Goal: Task Accomplishment & Management: Use online tool/utility

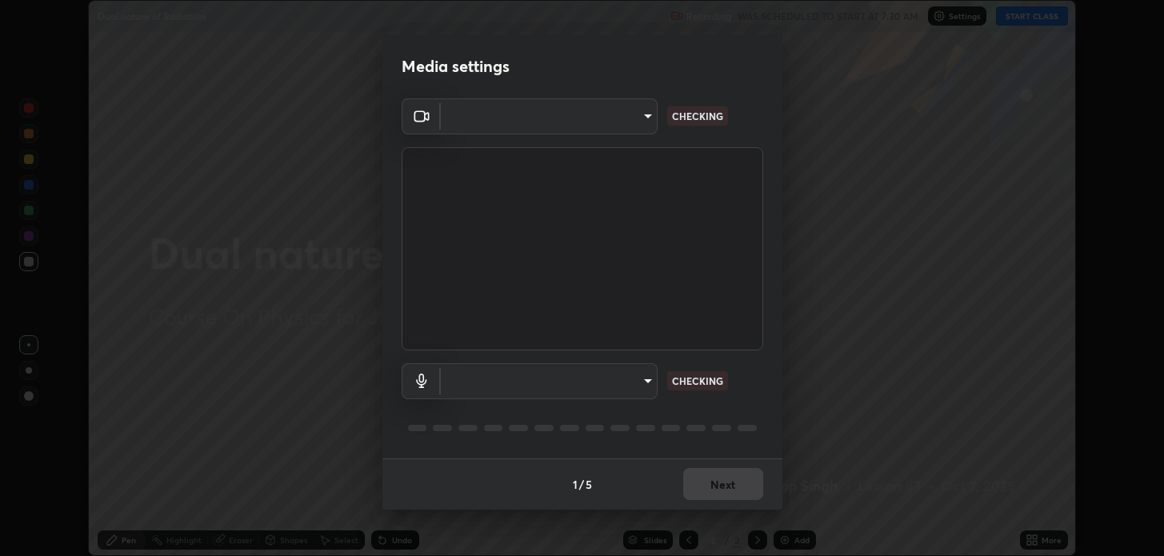
scroll to position [556, 1163]
type input "2c59b190f107927fcb55c6cdfe149e37458de3dbae8a46ba74a2f9008a67dca9"
type input "communications"
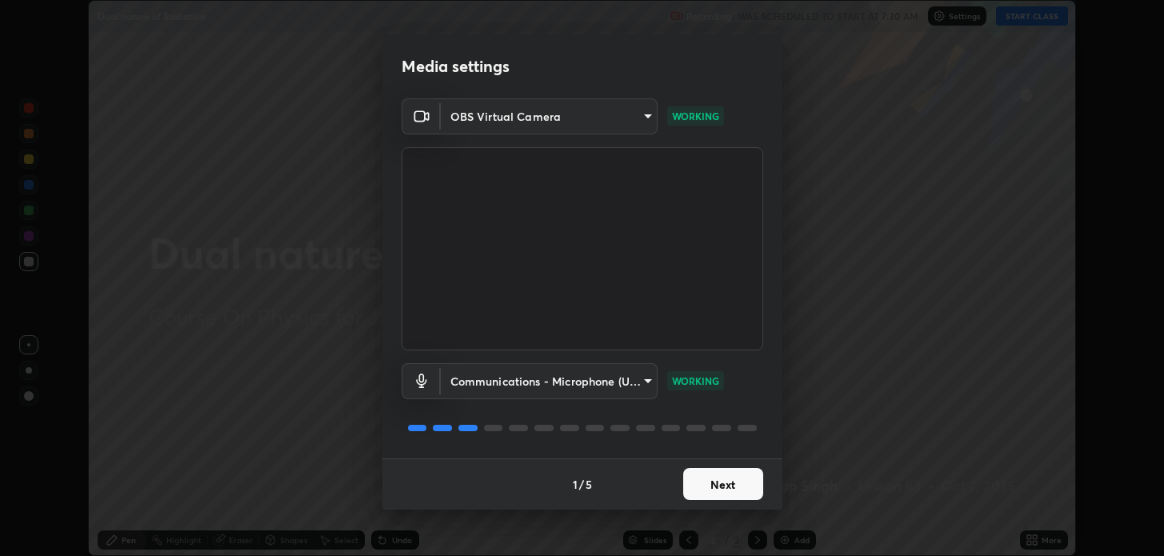
click at [707, 478] on button "Next" at bounding box center [723, 484] width 80 height 32
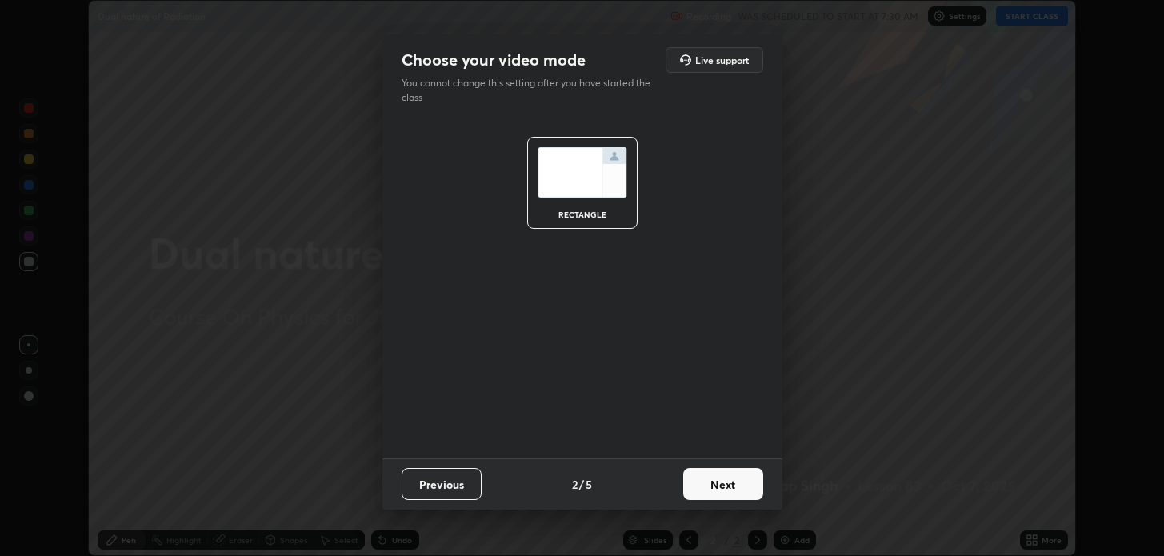
click at [712, 486] on button "Next" at bounding box center [723, 484] width 80 height 32
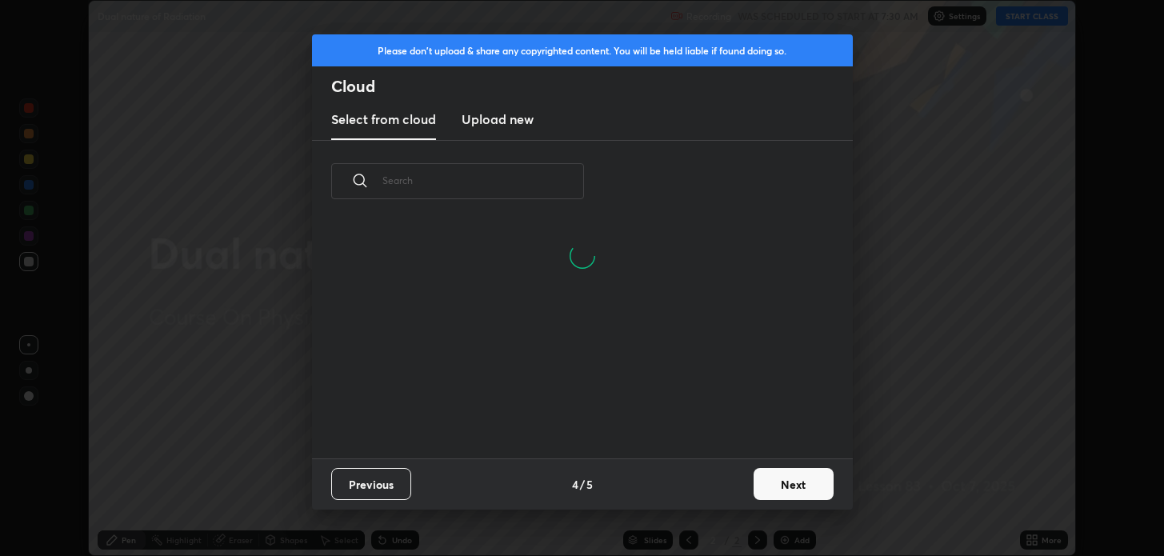
scroll to position [236, 514]
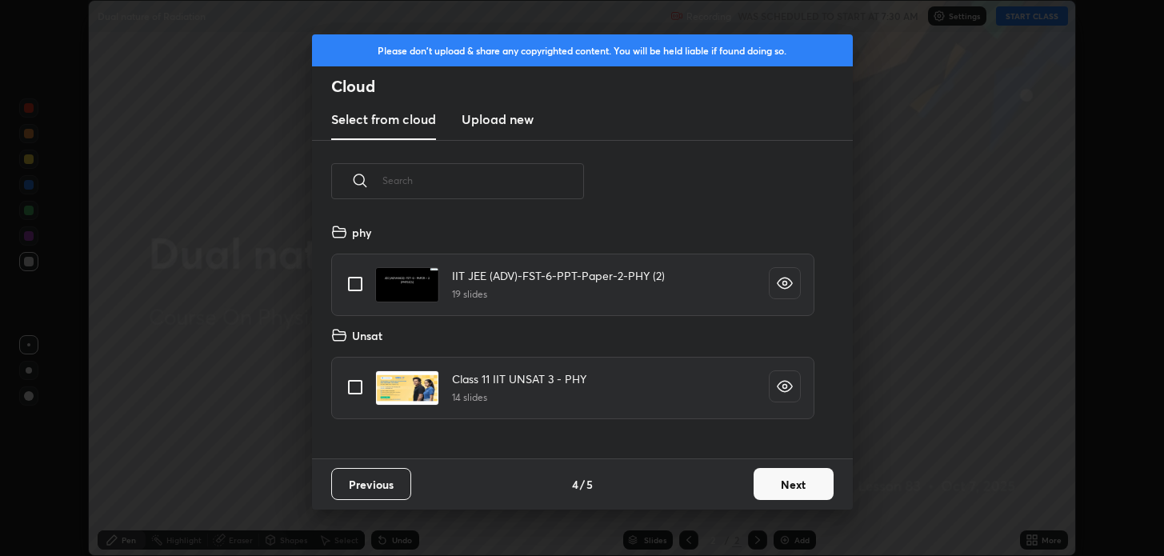
click at [766, 482] on button "Next" at bounding box center [794, 484] width 80 height 32
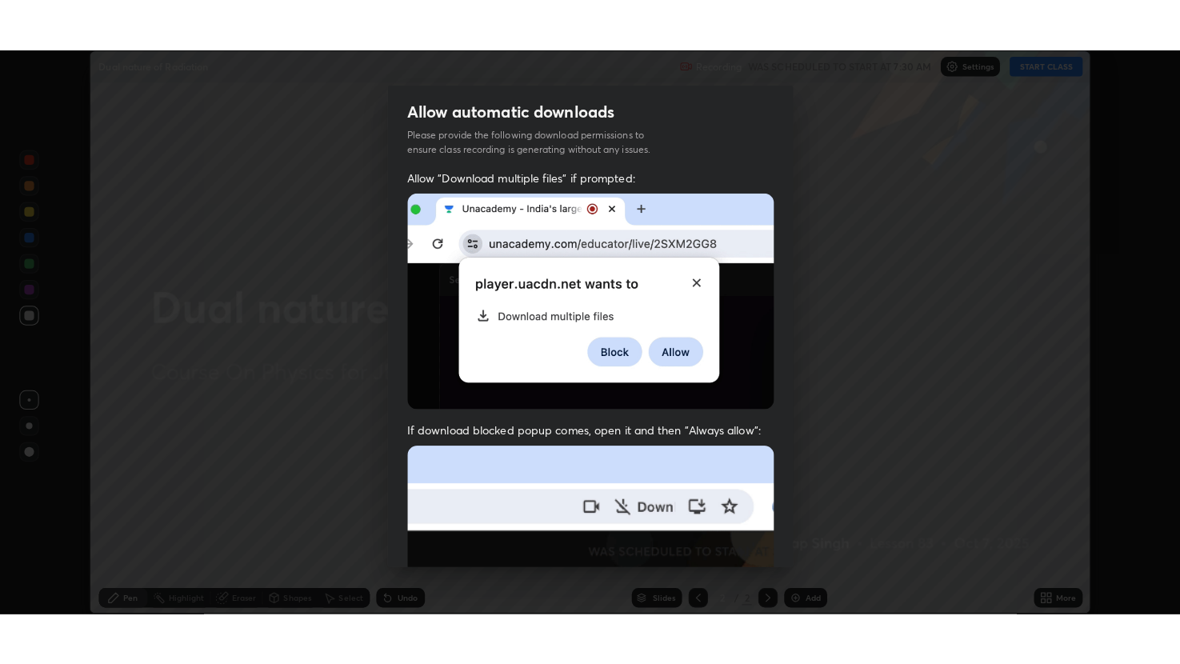
scroll to position [324, 0]
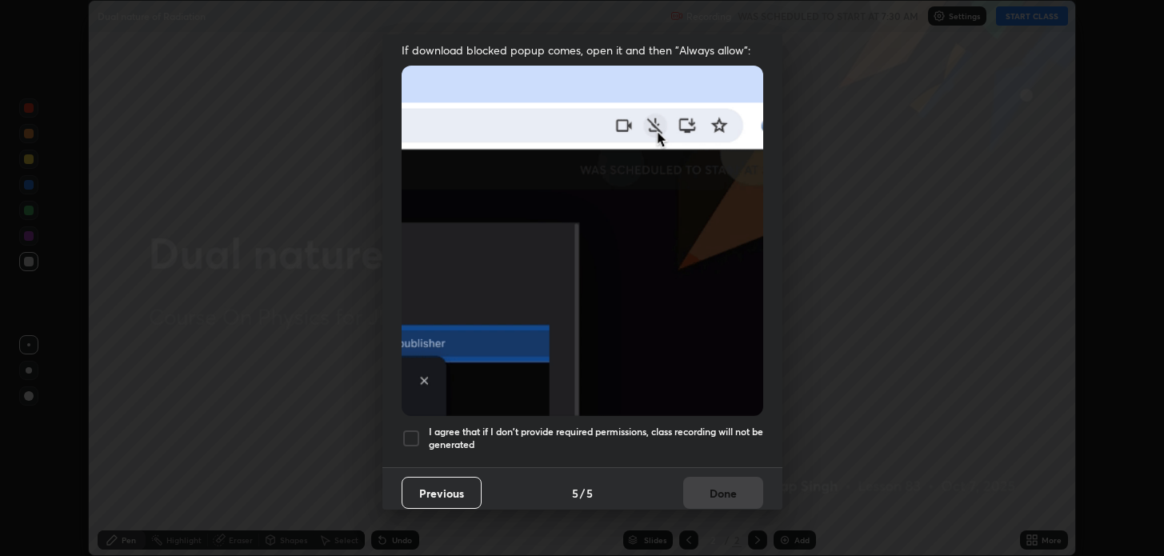
click at [410, 430] on div at bounding box center [411, 438] width 19 height 19
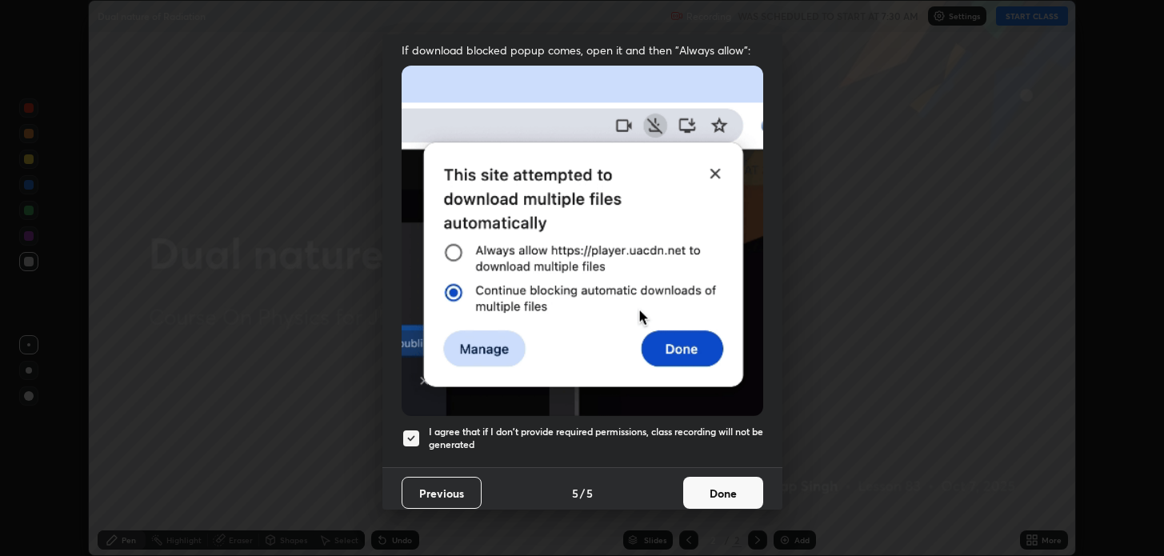
click at [715, 483] on button "Done" at bounding box center [723, 493] width 80 height 32
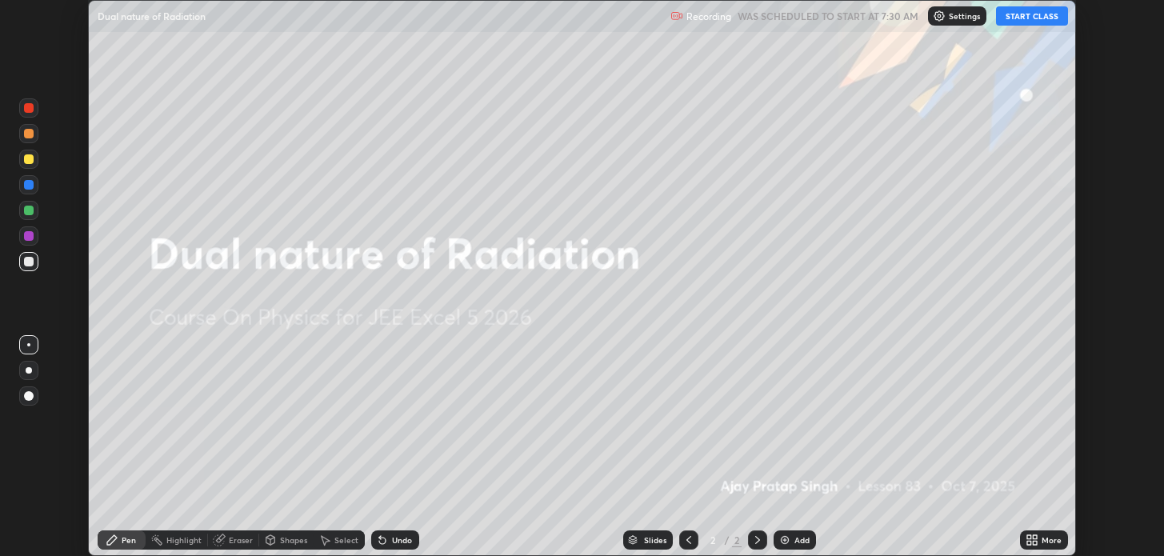
click at [1023, 15] on button "START CLASS" at bounding box center [1032, 15] width 72 height 19
click at [1035, 539] on icon at bounding box center [1035, 537] width 4 height 4
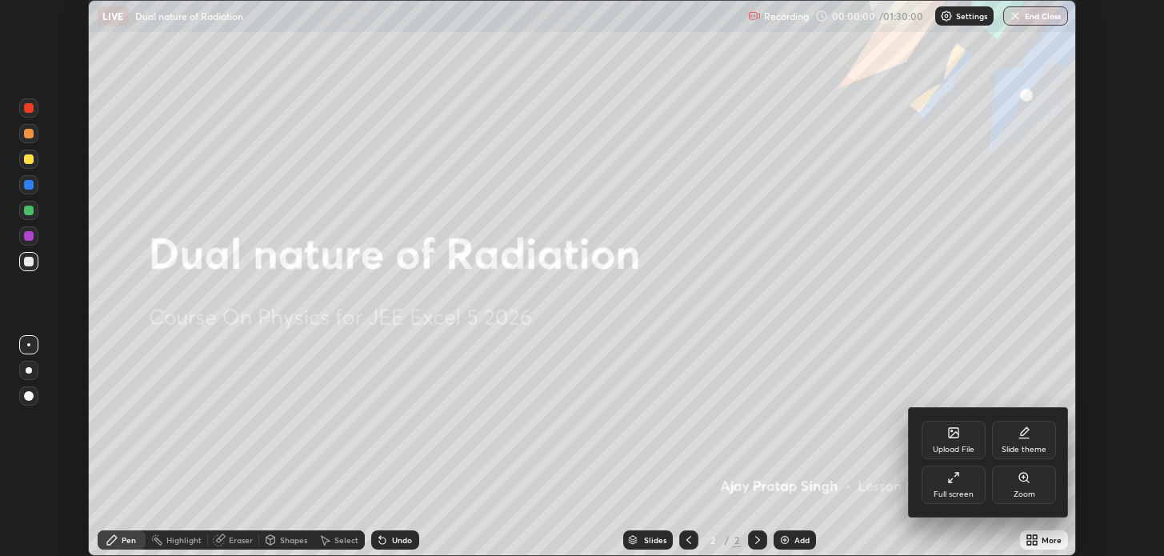
click at [951, 480] on icon at bounding box center [951, 480] width 4 height 4
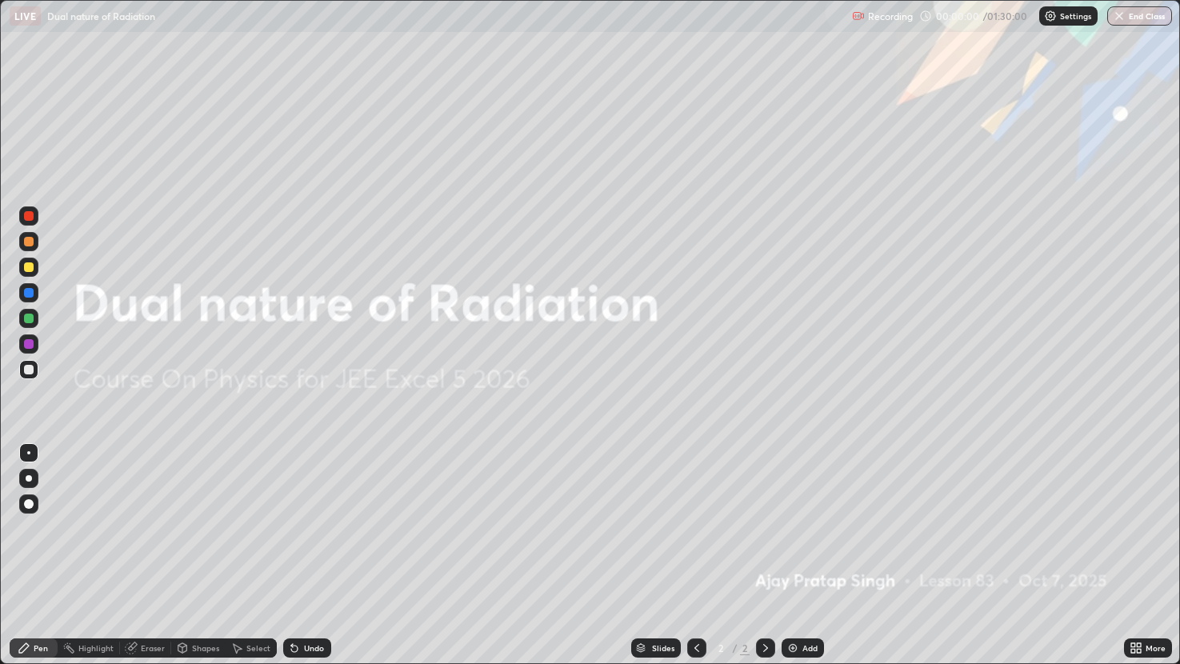
scroll to position [664, 1180]
click at [804, 555] on div "Add" at bounding box center [810, 648] width 15 height 8
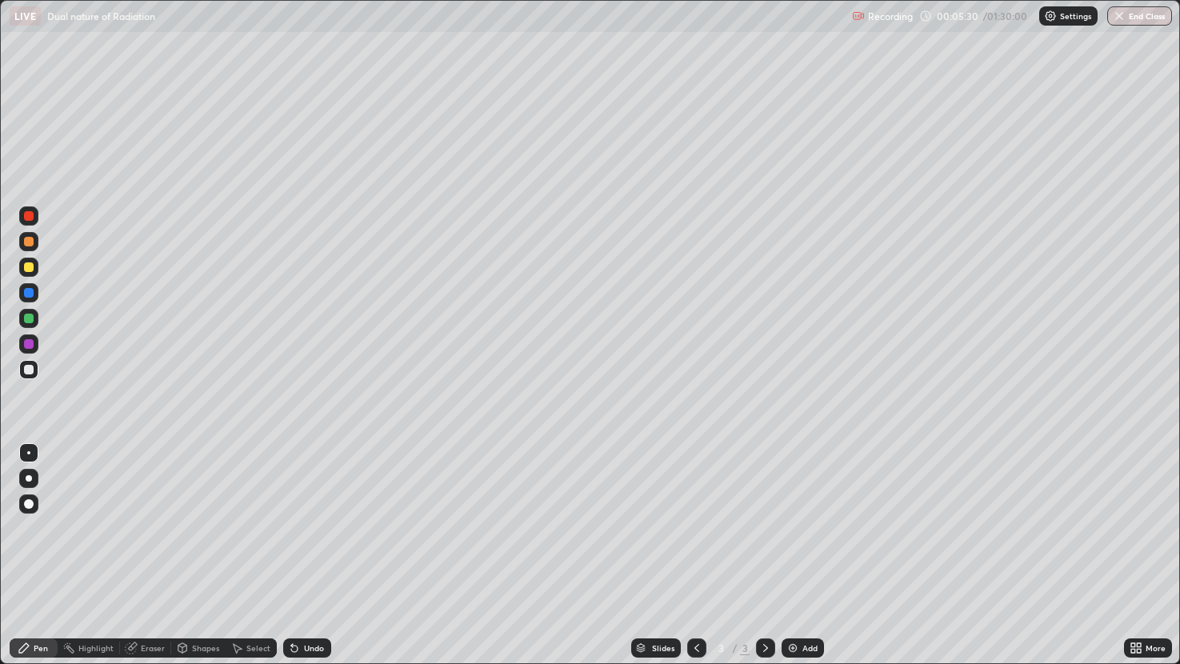
click at [794, 555] on img at bounding box center [793, 648] width 13 height 13
click at [690, 555] on div at bounding box center [696, 648] width 19 height 19
click at [789, 555] on img at bounding box center [793, 648] width 13 height 13
click at [694, 555] on icon at bounding box center [697, 648] width 13 height 13
click at [771, 555] on div at bounding box center [765, 648] width 19 height 19
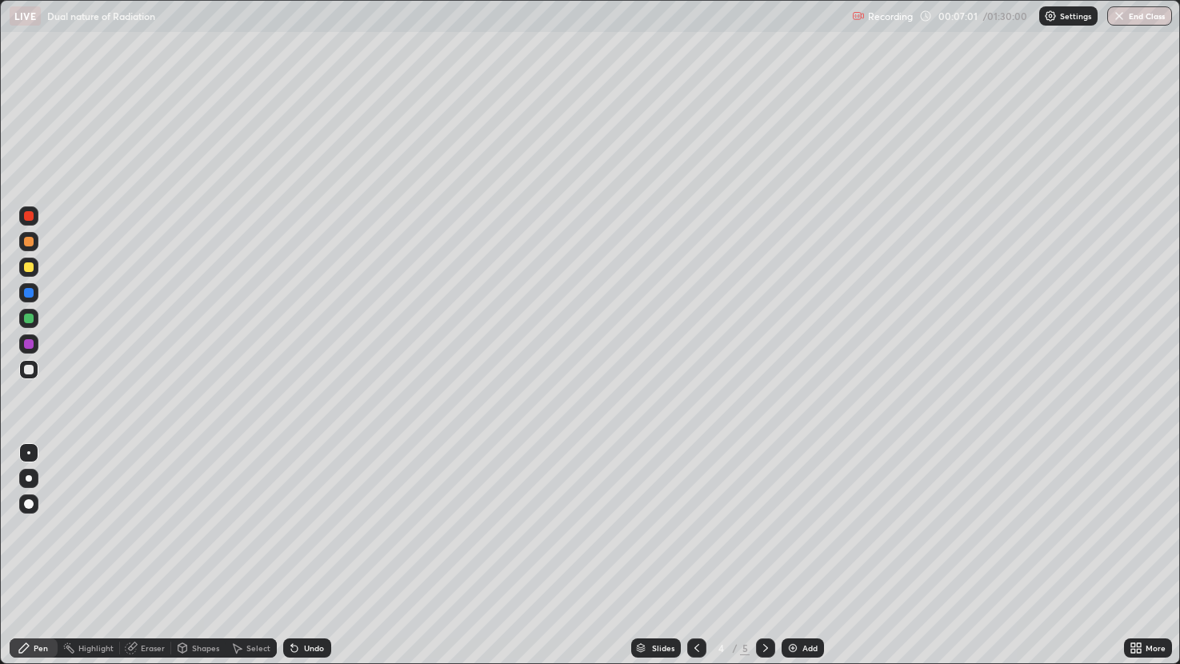
click at [763, 555] on icon at bounding box center [765, 648] width 13 height 13
click at [789, 555] on div "Add" at bounding box center [803, 648] width 42 height 19
click at [692, 555] on div at bounding box center [696, 648] width 19 height 19
click at [791, 555] on img at bounding box center [793, 648] width 13 height 13
click at [790, 555] on img at bounding box center [793, 648] width 13 height 13
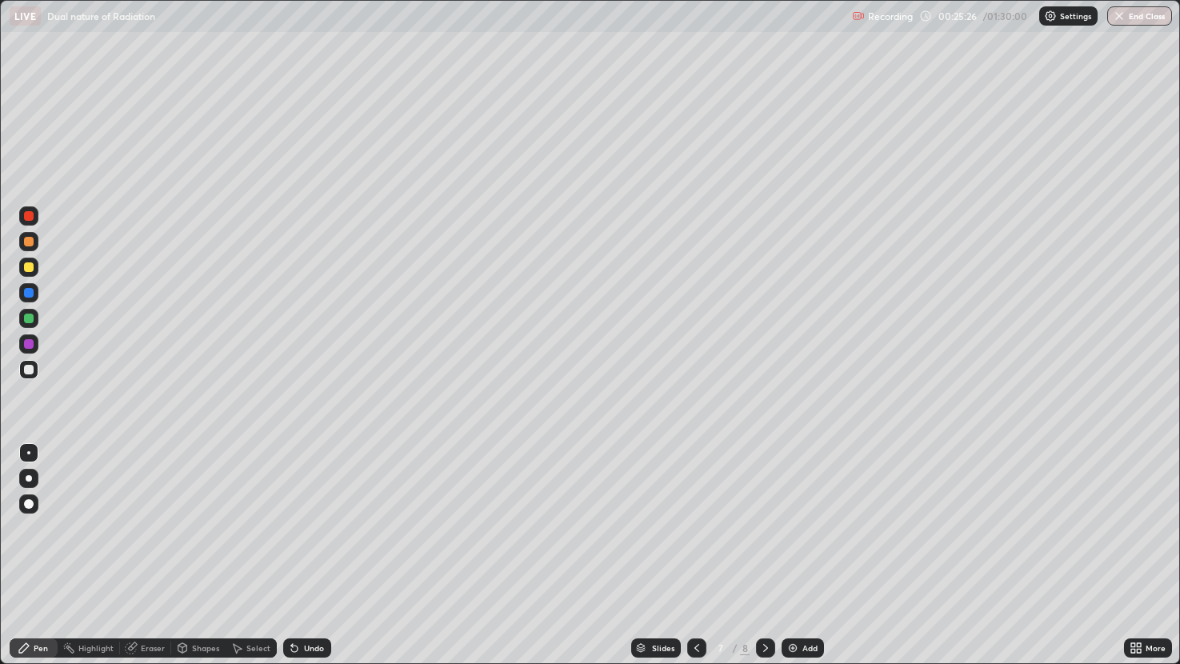
click at [791, 555] on img at bounding box center [793, 648] width 13 height 13
click at [803, 555] on div "Add" at bounding box center [810, 648] width 15 height 8
click at [154, 555] on div "Eraser" at bounding box center [153, 648] width 24 height 8
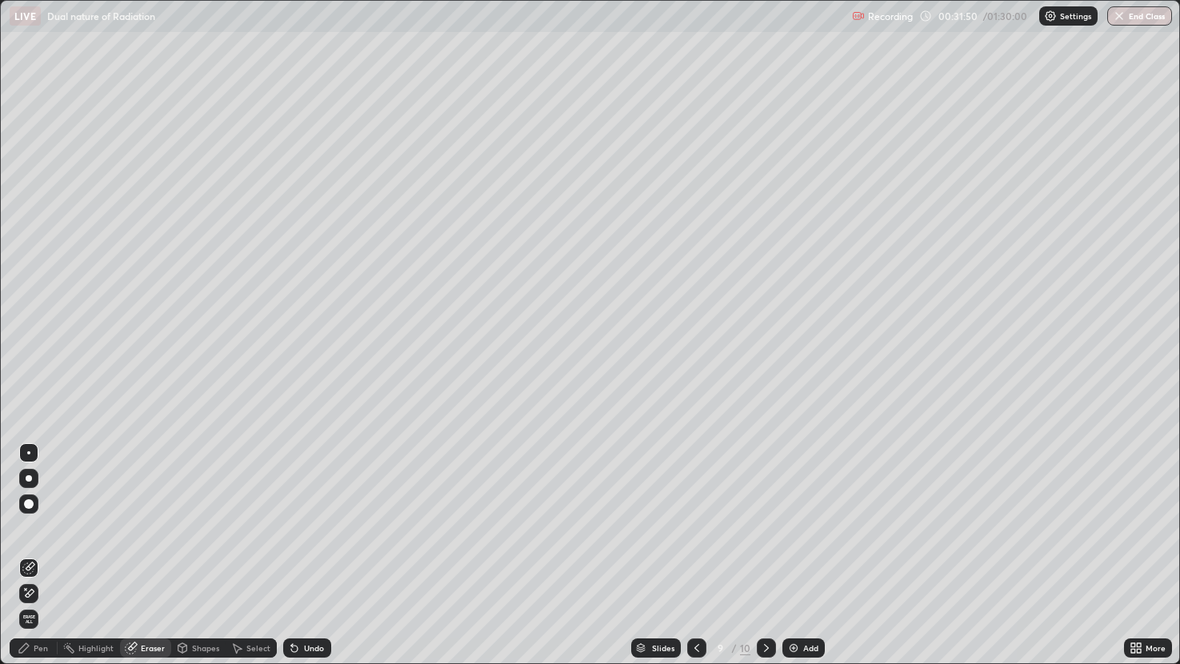
click at [46, 555] on div "Pen" at bounding box center [41, 648] width 14 height 8
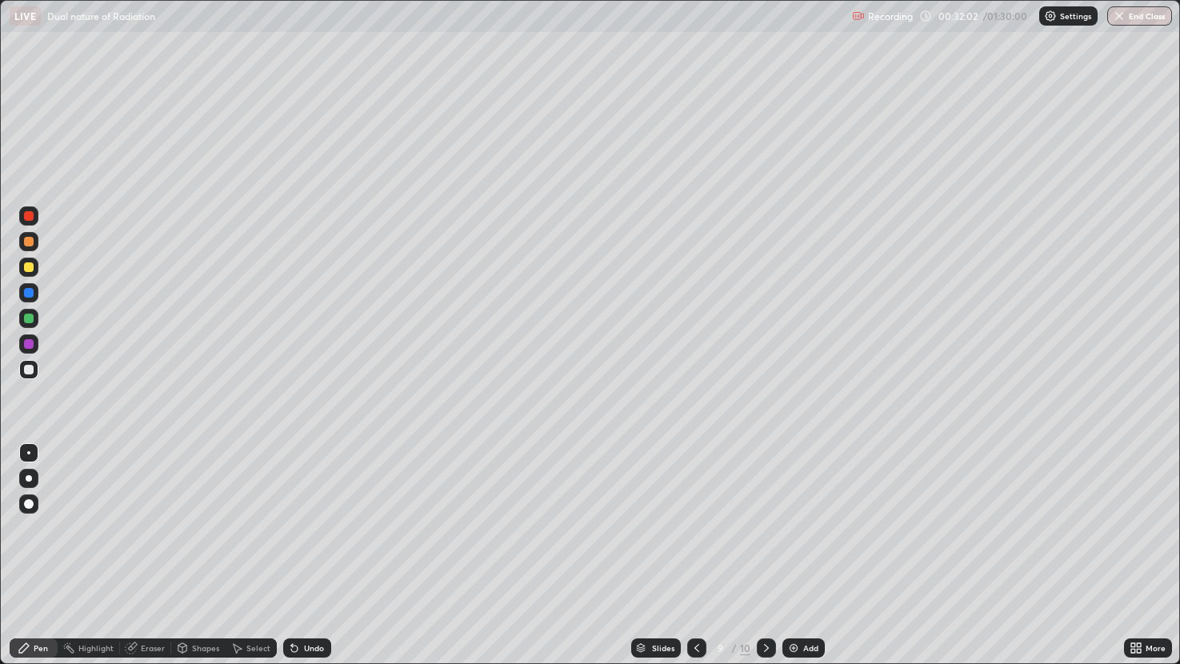
click at [26, 266] on div at bounding box center [29, 267] width 10 height 10
click at [42, 111] on div "Erase all" at bounding box center [29, 332] width 38 height 600
click at [148, 555] on div "Eraser" at bounding box center [153, 648] width 24 height 8
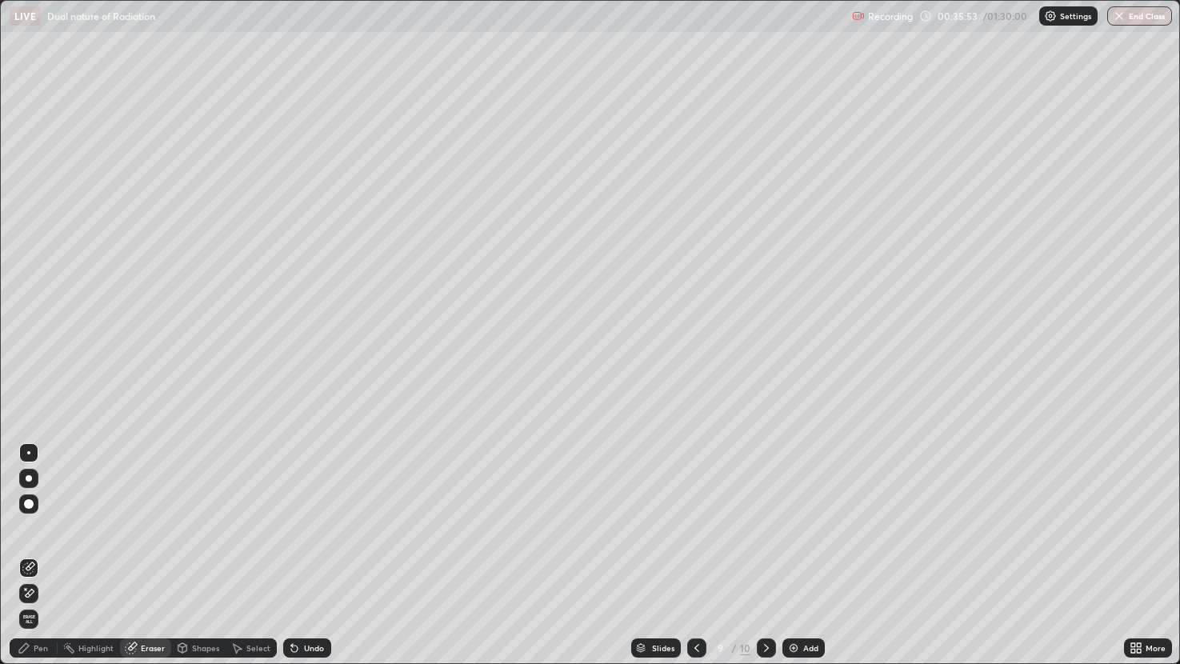
click at [38, 555] on div "Pen" at bounding box center [41, 648] width 14 height 8
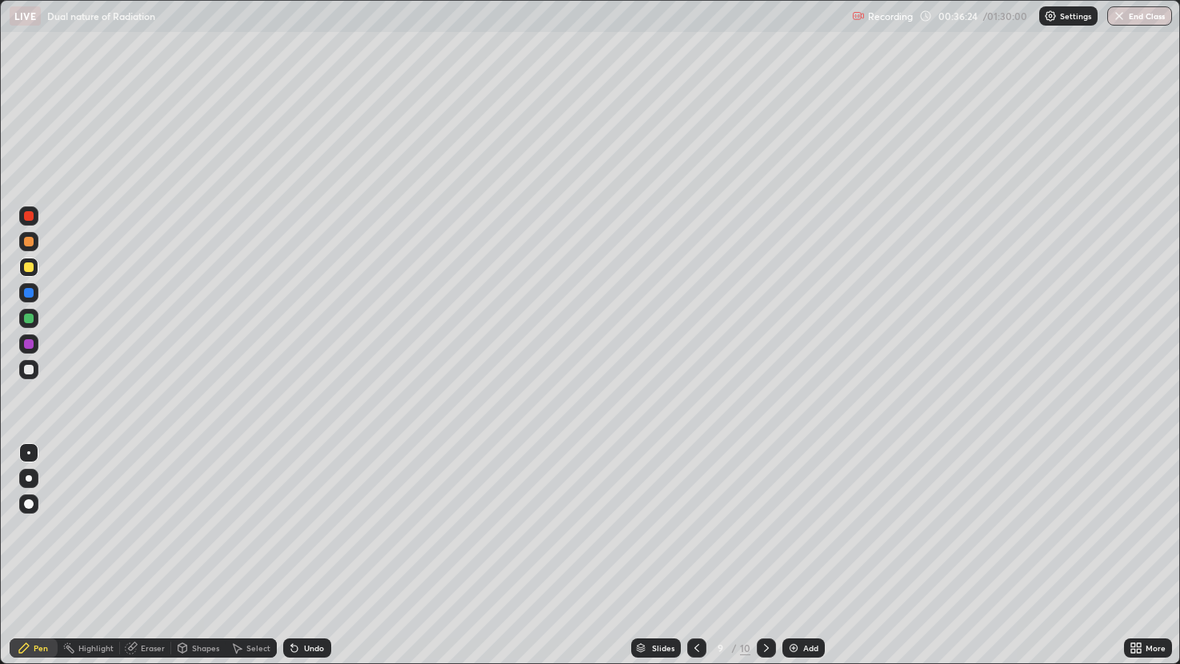
click at [788, 555] on img at bounding box center [793, 648] width 13 height 13
click at [695, 555] on icon at bounding box center [697, 648] width 13 height 13
click at [763, 555] on icon at bounding box center [765, 648] width 13 height 13
click at [201, 555] on div "Shapes" at bounding box center [198, 648] width 54 height 19
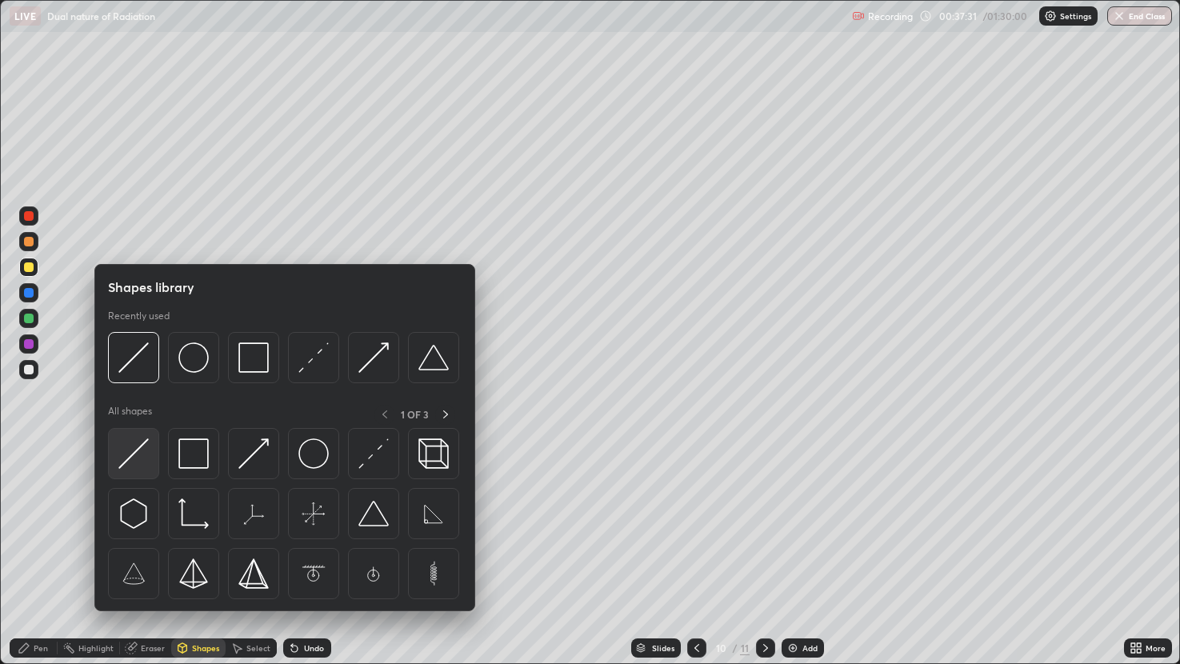
click at [138, 453] on img at bounding box center [133, 453] width 30 height 30
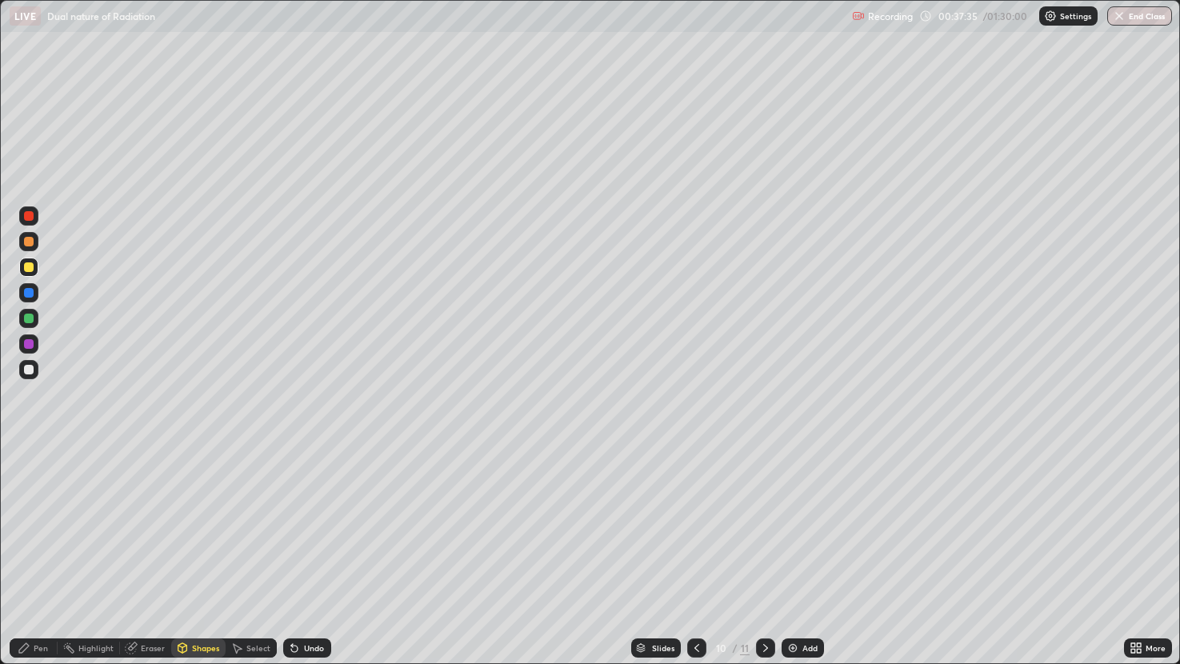
click at [30, 368] on div at bounding box center [29, 370] width 10 height 10
click at [48, 555] on div "Pen" at bounding box center [34, 648] width 48 height 19
click at [787, 555] on img at bounding box center [793, 648] width 13 height 13
click at [787, 555] on div "Add" at bounding box center [803, 648] width 42 height 19
click at [211, 555] on div "Shapes" at bounding box center [205, 648] width 27 height 8
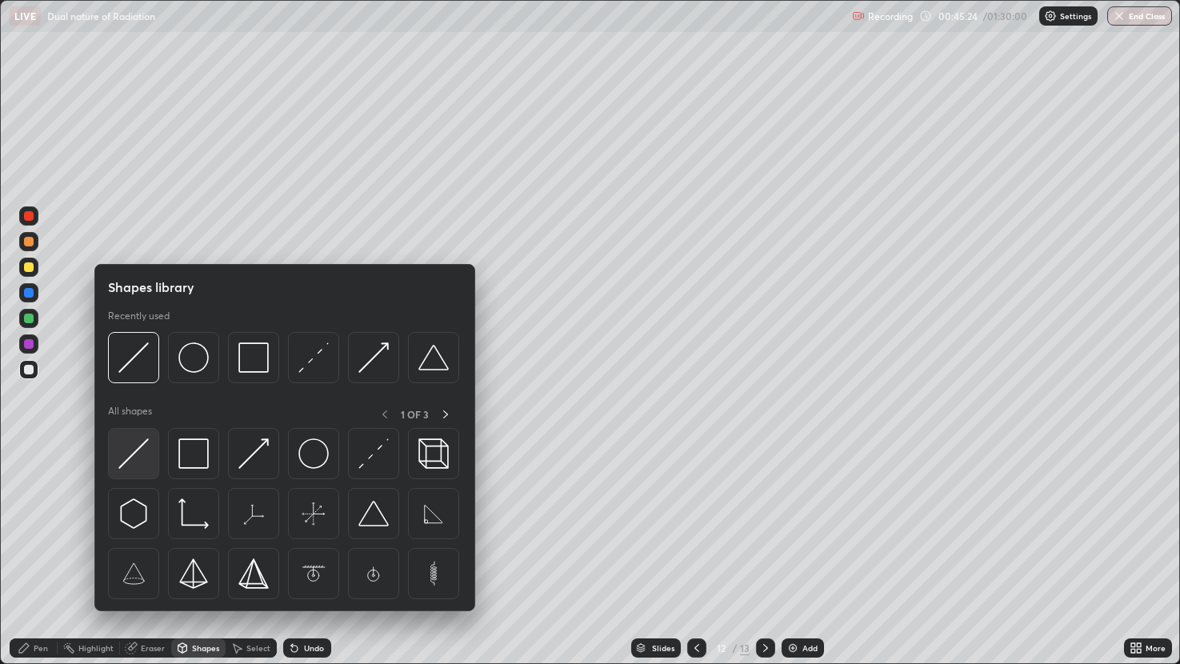
click at [146, 446] on img at bounding box center [133, 453] width 30 height 30
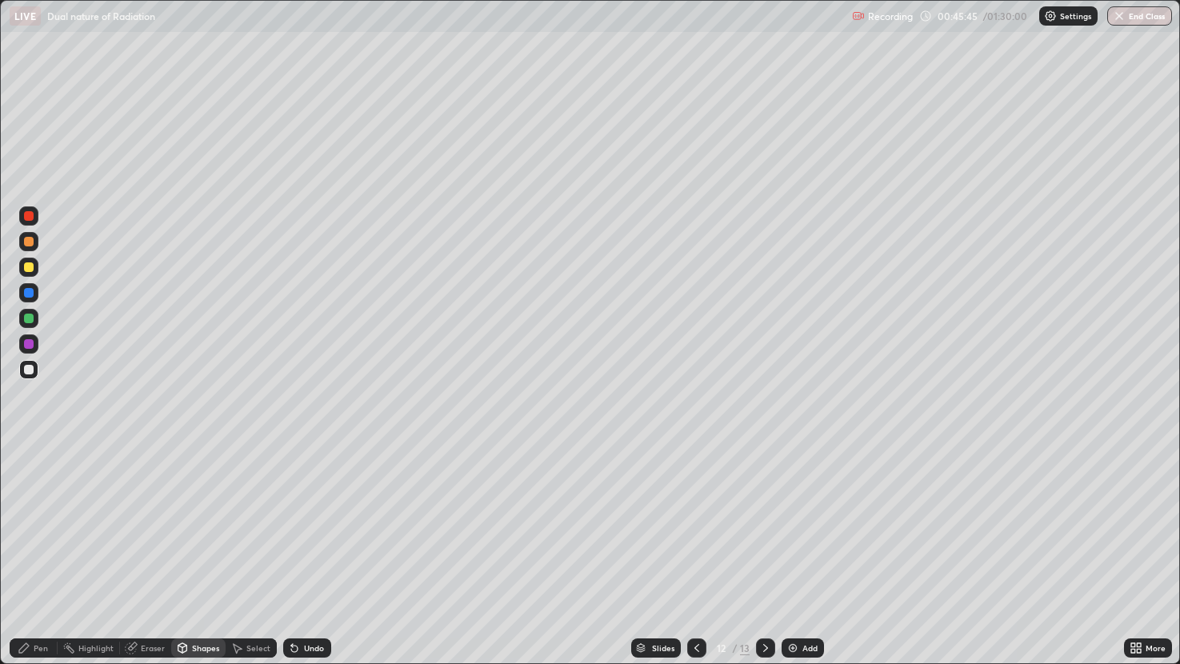
click at [46, 555] on div "Pen" at bounding box center [34, 648] width 48 height 19
click at [304, 555] on div "Undo" at bounding box center [314, 648] width 20 height 8
click at [301, 555] on div "Undo" at bounding box center [307, 648] width 48 height 19
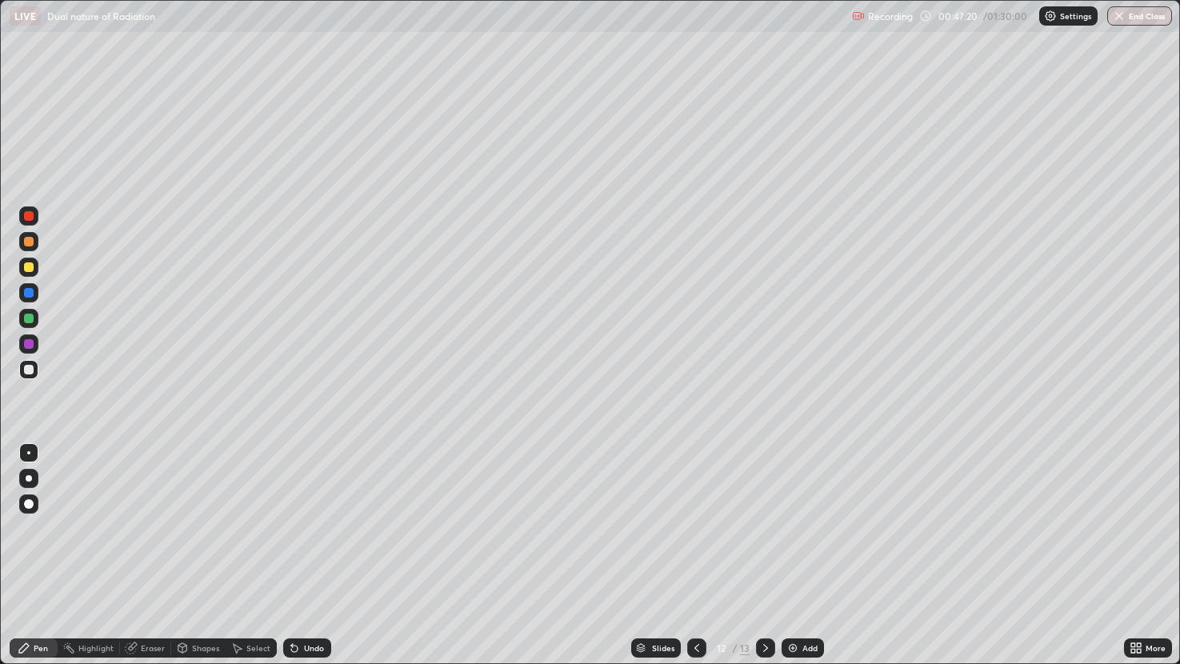
click at [298, 555] on div "Undo" at bounding box center [307, 648] width 48 height 19
click at [297, 555] on div "Undo" at bounding box center [304, 648] width 54 height 32
click at [304, 555] on div "Undo" at bounding box center [314, 648] width 20 height 8
click at [691, 555] on div at bounding box center [696, 648] width 19 height 19
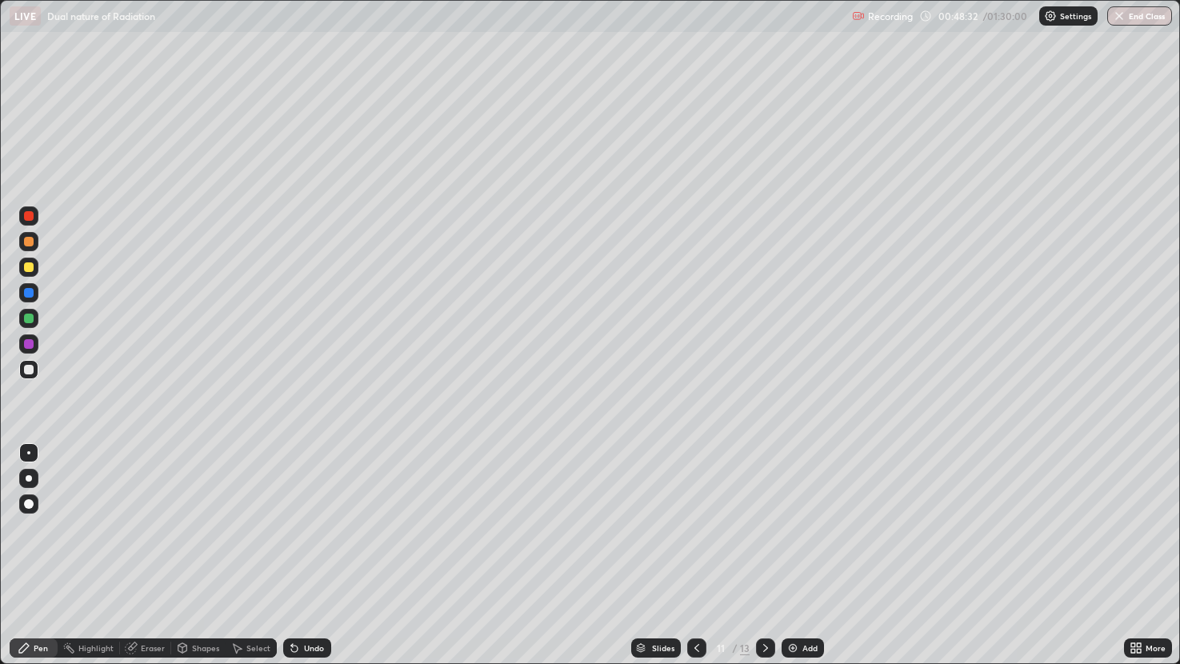
click at [695, 555] on icon at bounding box center [697, 648] width 13 height 13
click at [760, 555] on div at bounding box center [765, 648] width 19 height 19
click at [759, 555] on div at bounding box center [765, 648] width 19 height 19
click at [307, 555] on div "Undo" at bounding box center [314, 648] width 20 height 8
click at [26, 266] on div at bounding box center [29, 267] width 10 height 10
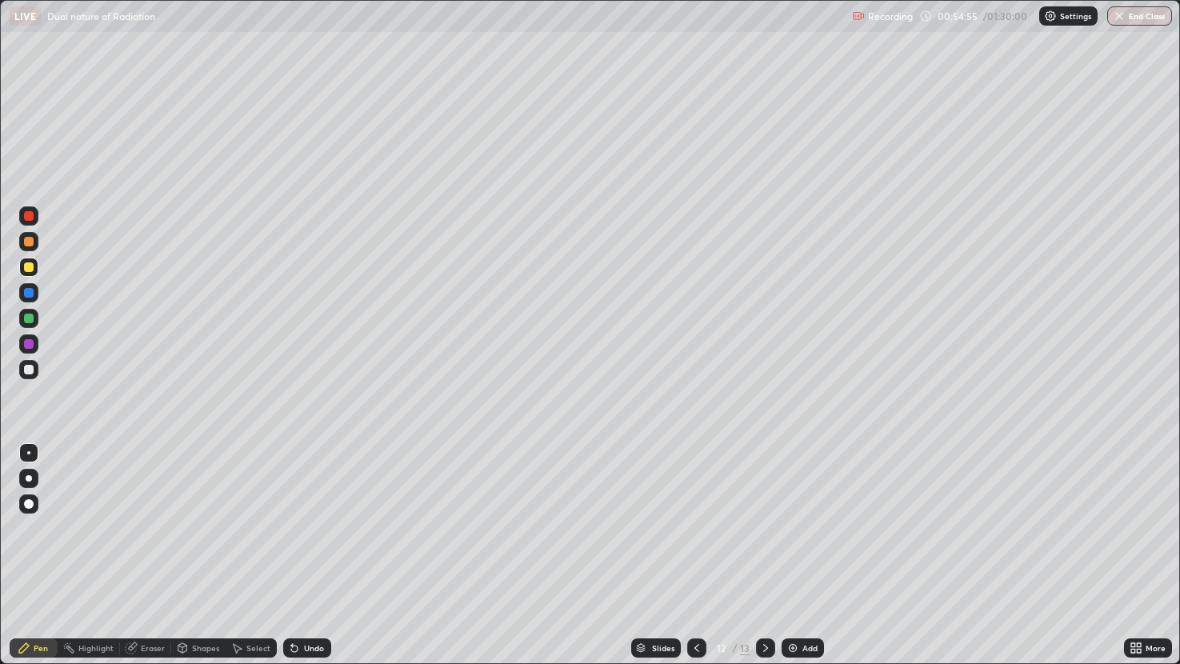
click at [790, 555] on img at bounding box center [793, 648] width 13 height 13
click at [313, 555] on div "Undo" at bounding box center [314, 648] width 20 height 8
click at [310, 555] on div "Undo" at bounding box center [307, 648] width 48 height 19
click at [688, 555] on div at bounding box center [696, 648] width 19 height 19
click at [760, 555] on div at bounding box center [765, 648] width 19 height 19
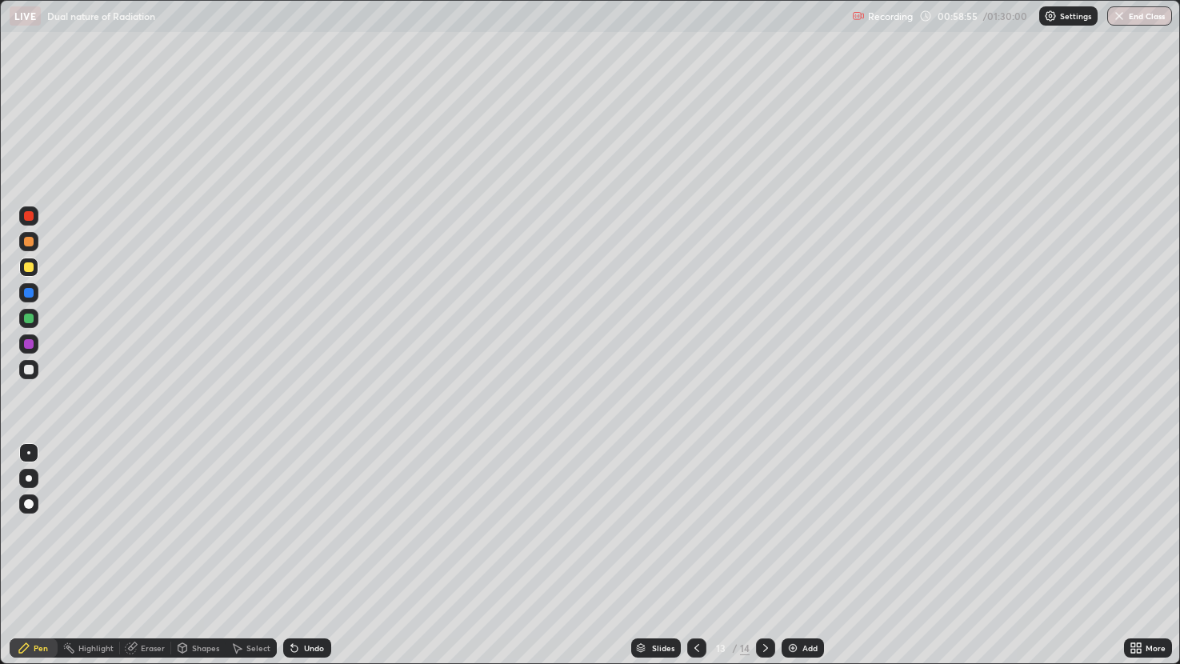
click at [787, 555] on img at bounding box center [793, 648] width 13 height 13
click at [798, 555] on div "Add" at bounding box center [803, 648] width 42 height 19
click at [210, 555] on div "Shapes" at bounding box center [205, 648] width 27 height 8
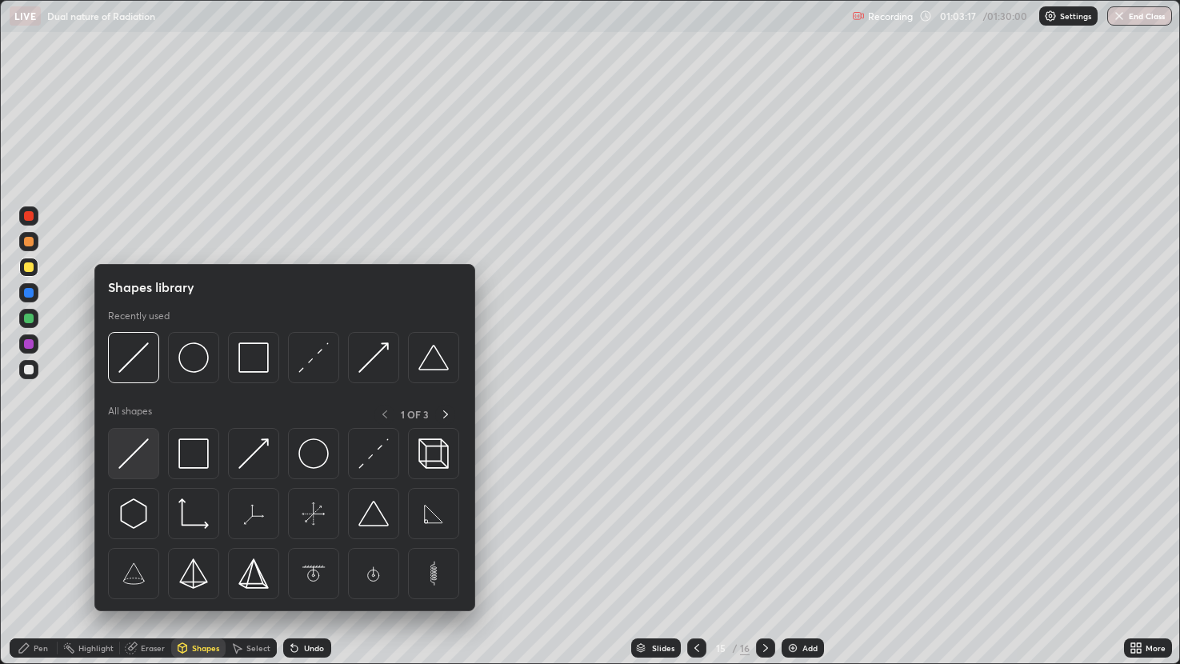
click at [139, 451] on img at bounding box center [133, 453] width 30 height 30
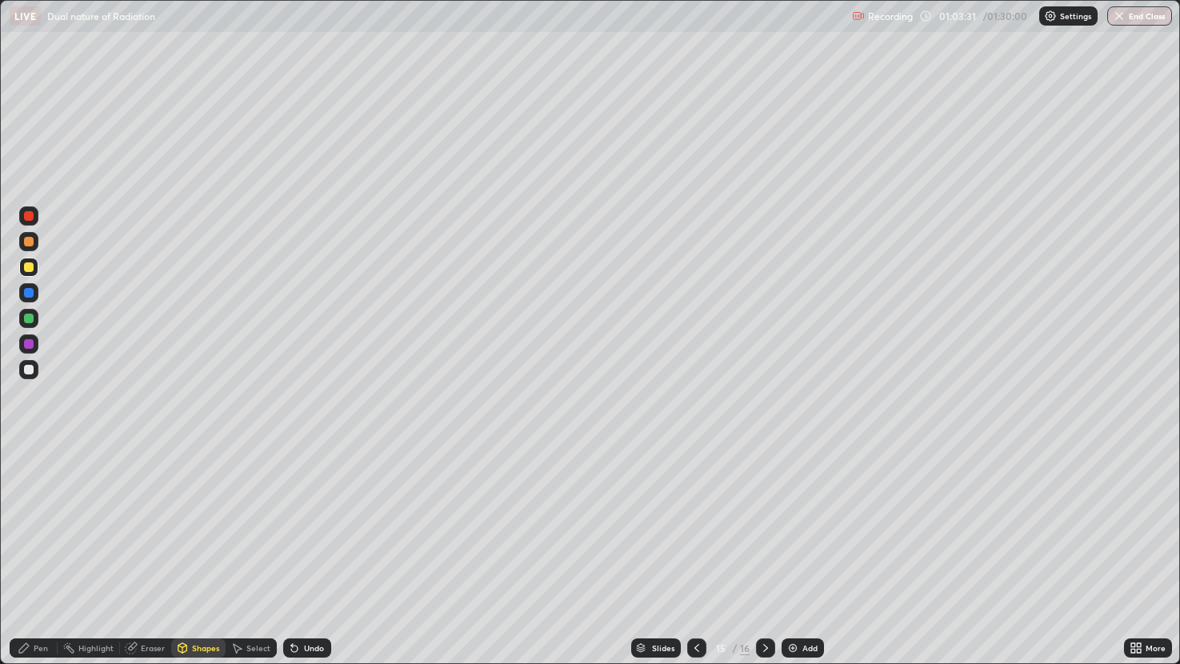
click at [52, 555] on div "Pen" at bounding box center [34, 648] width 48 height 19
click at [202, 555] on div "Shapes" at bounding box center [205, 648] width 27 height 8
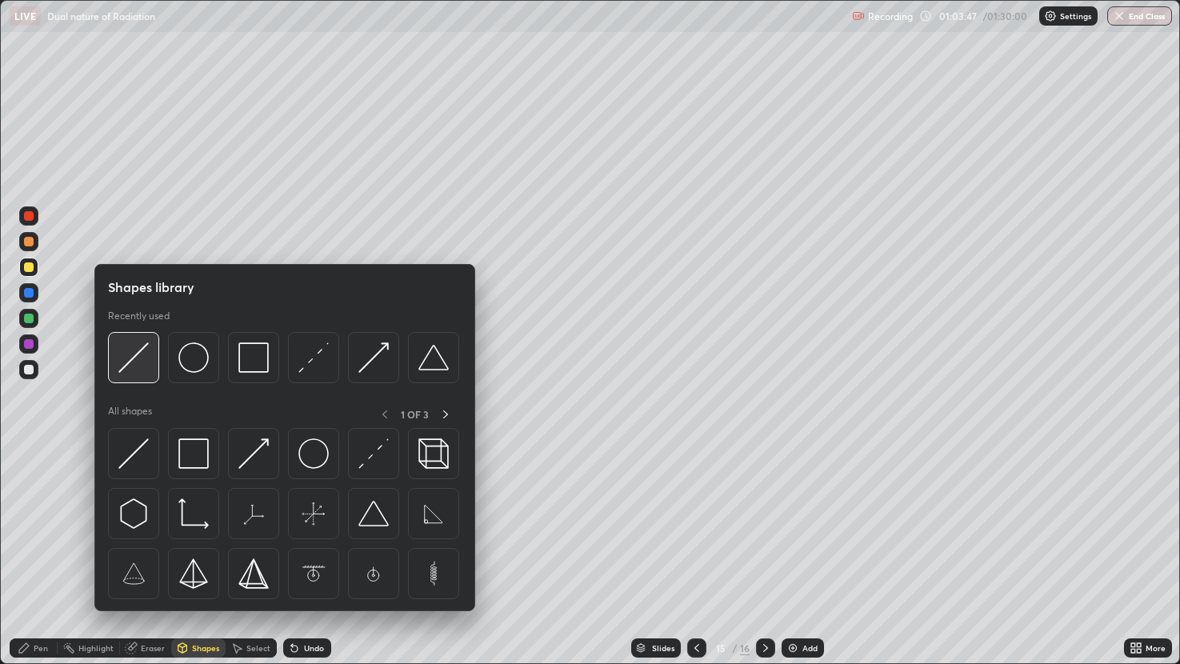
click at [137, 354] on img at bounding box center [133, 357] width 30 height 30
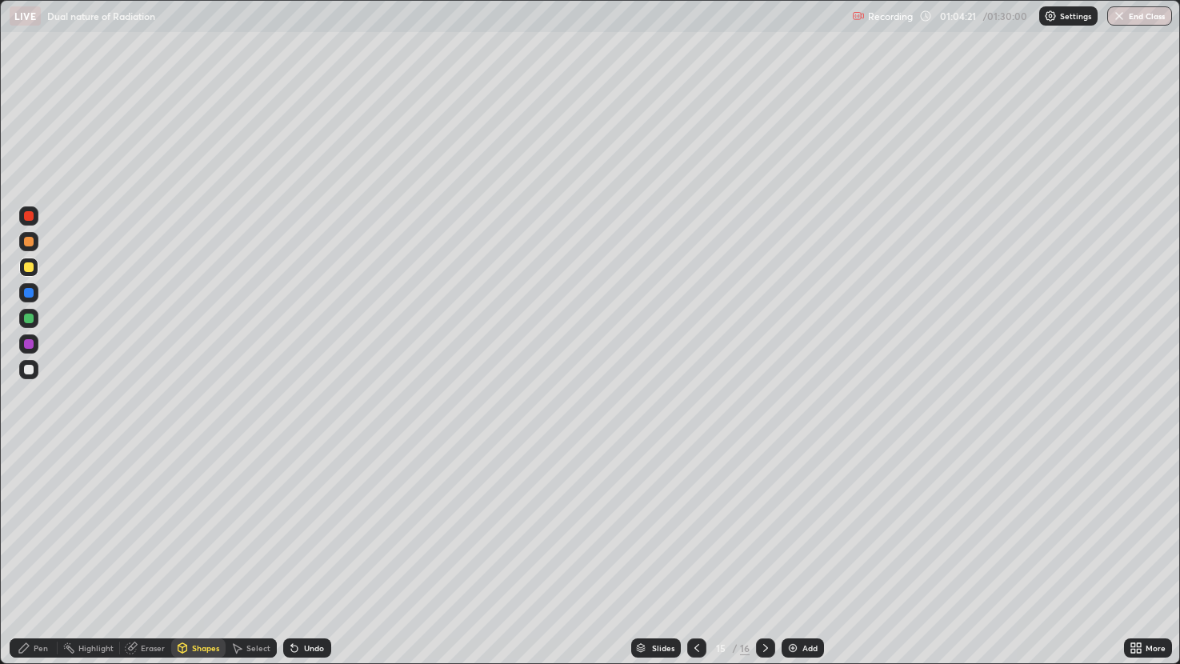
click at [45, 555] on div "Pen" at bounding box center [34, 648] width 48 height 19
click at [693, 555] on div at bounding box center [696, 648] width 19 height 32
click at [759, 555] on div at bounding box center [765, 648] width 19 height 19
click at [29, 314] on div at bounding box center [29, 319] width 10 height 10
click at [29, 367] on div at bounding box center [29, 370] width 10 height 10
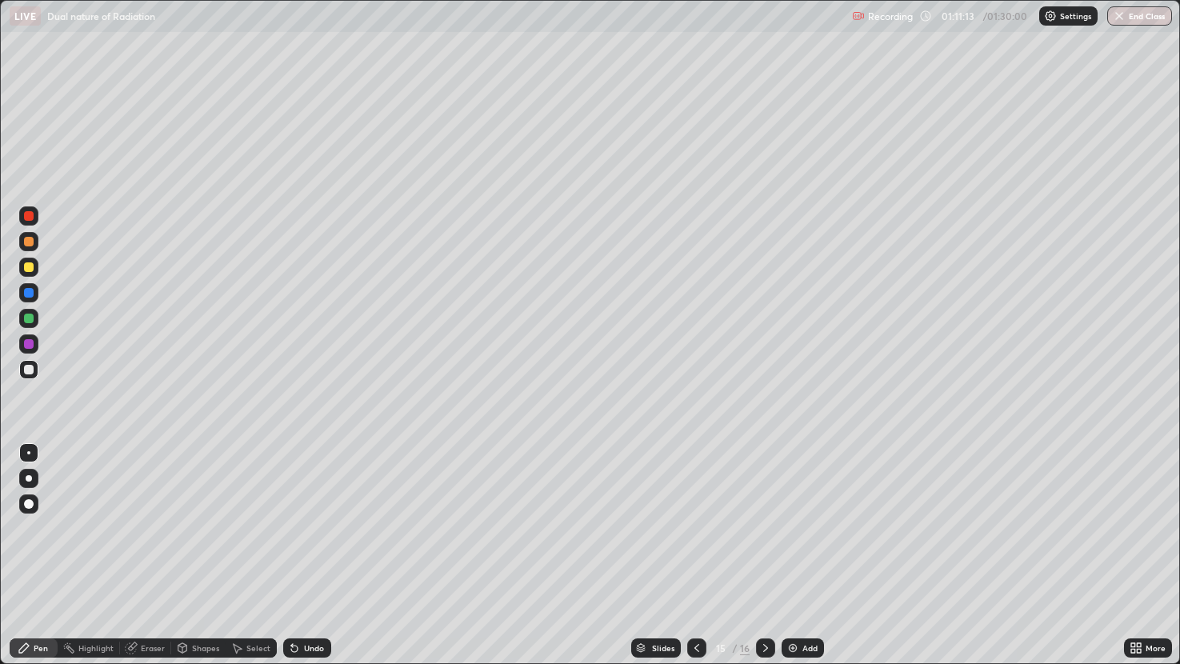
click at [790, 555] on img at bounding box center [793, 648] width 13 height 13
click at [202, 555] on div "Shapes" at bounding box center [205, 648] width 27 height 8
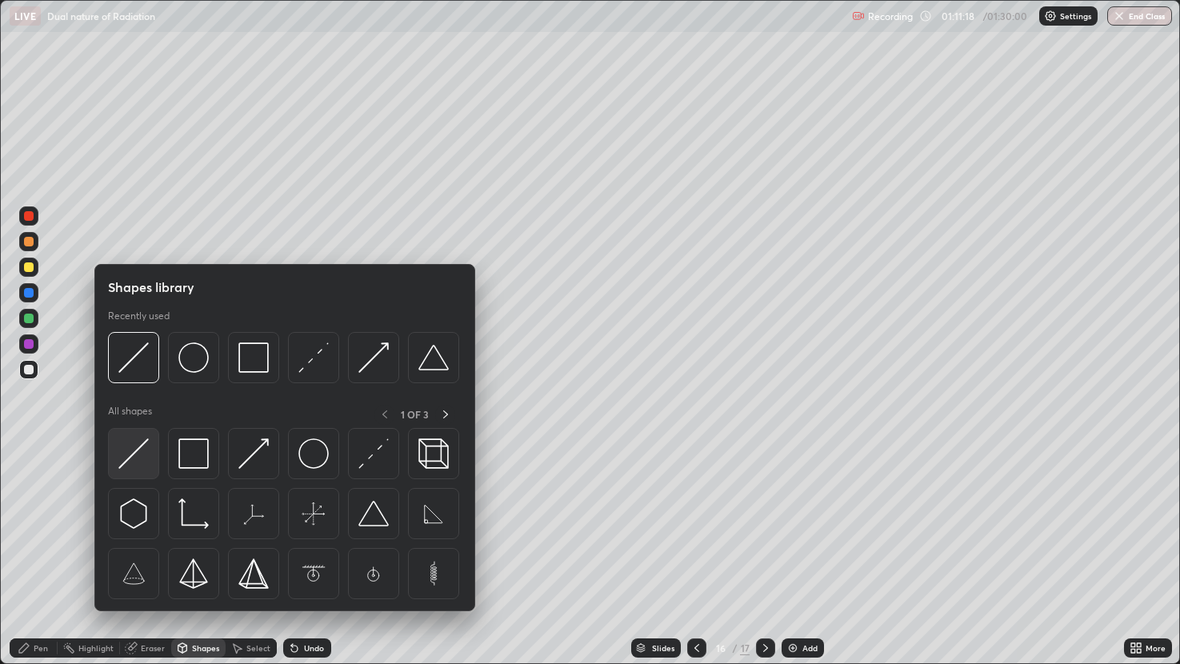
click at [144, 453] on img at bounding box center [133, 453] width 30 height 30
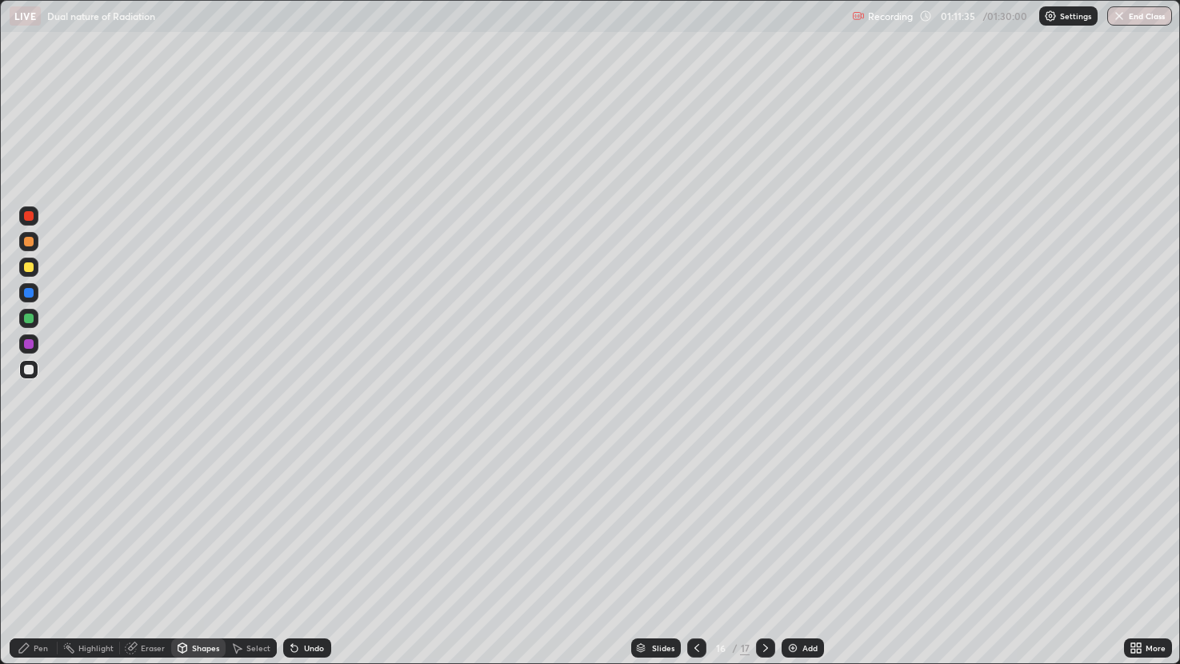
click at [310, 555] on div "Undo" at bounding box center [307, 648] width 48 height 19
click at [31, 265] on div at bounding box center [29, 267] width 10 height 10
click at [255, 555] on div "Select" at bounding box center [251, 648] width 51 height 19
click at [206, 555] on div "Shapes" at bounding box center [205, 648] width 27 height 8
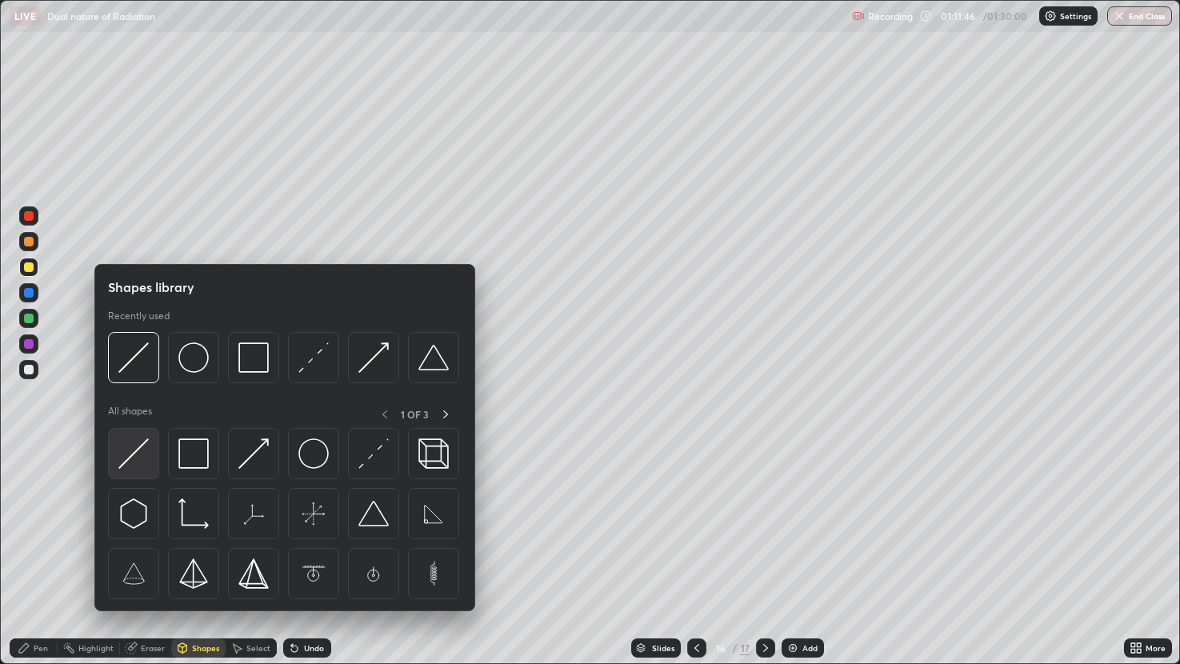
click at [140, 451] on img at bounding box center [133, 453] width 30 height 30
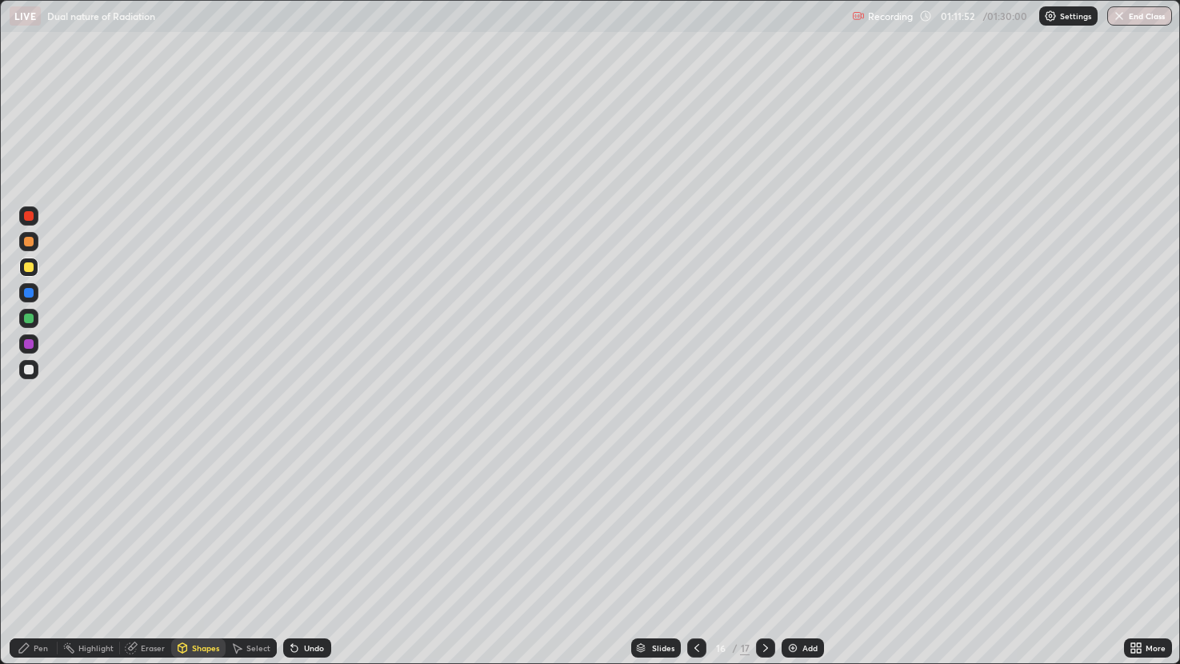
click at [45, 555] on div "Pen" at bounding box center [41, 648] width 14 height 8
click at [207, 555] on div "Shapes" at bounding box center [205, 648] width 27 height 8
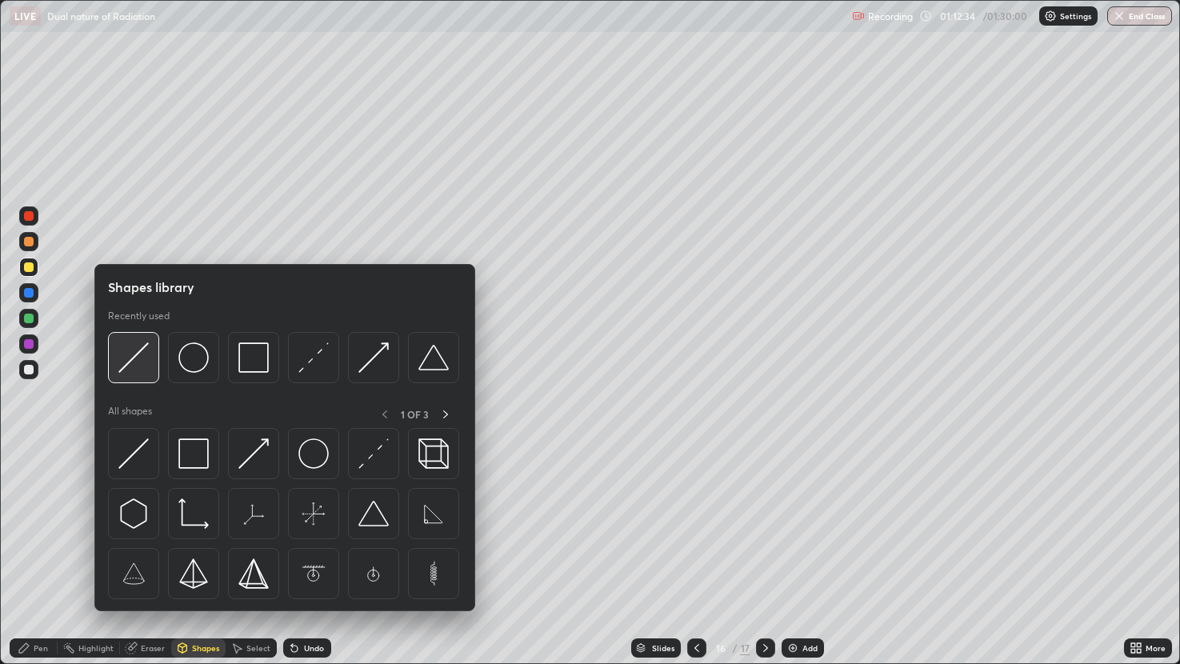
click at [137, 357] on img at bounding box center [133, 357] width 30 height 30
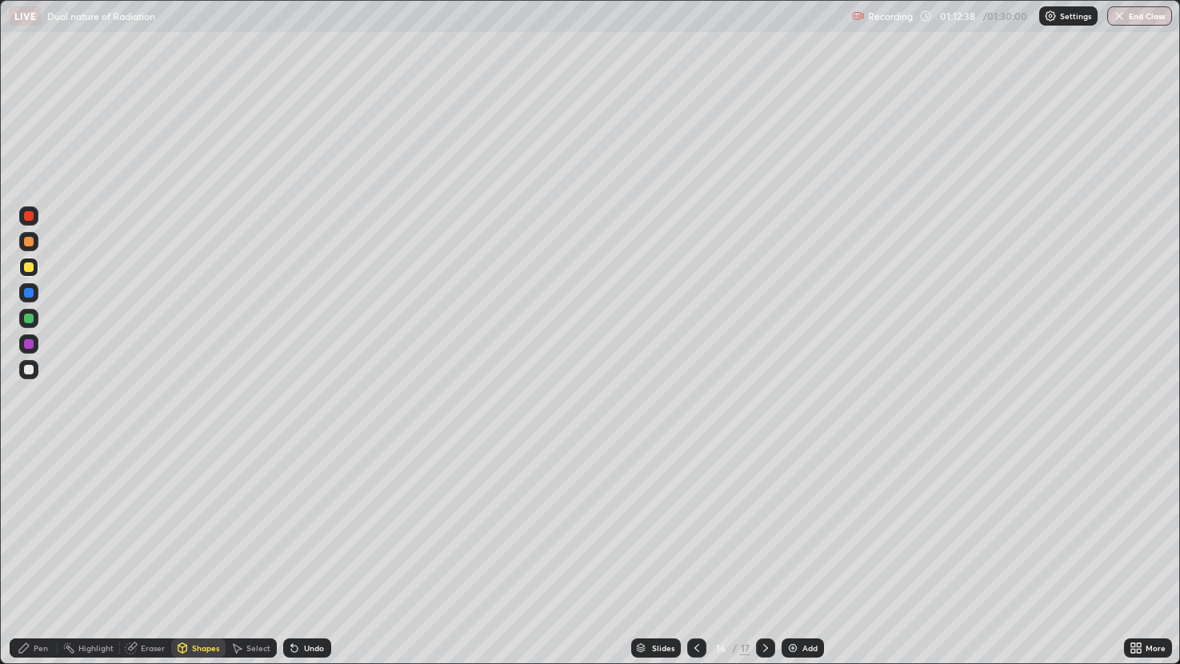
click at [45, 555] on div "Pen" at bounding box center [34, 648] width 48 height 19
click at [25, 365] on div at bounding box center [29, 370] width 10 height 10
click at [29, 319] on div at bounding box center [29, 319] width 10 height 10
click at [695, 555] on icon at bounding box center [697, 648] width 13 height 13
click at [760, 555] on div at bounding box center [765, 648] width 19 height 19
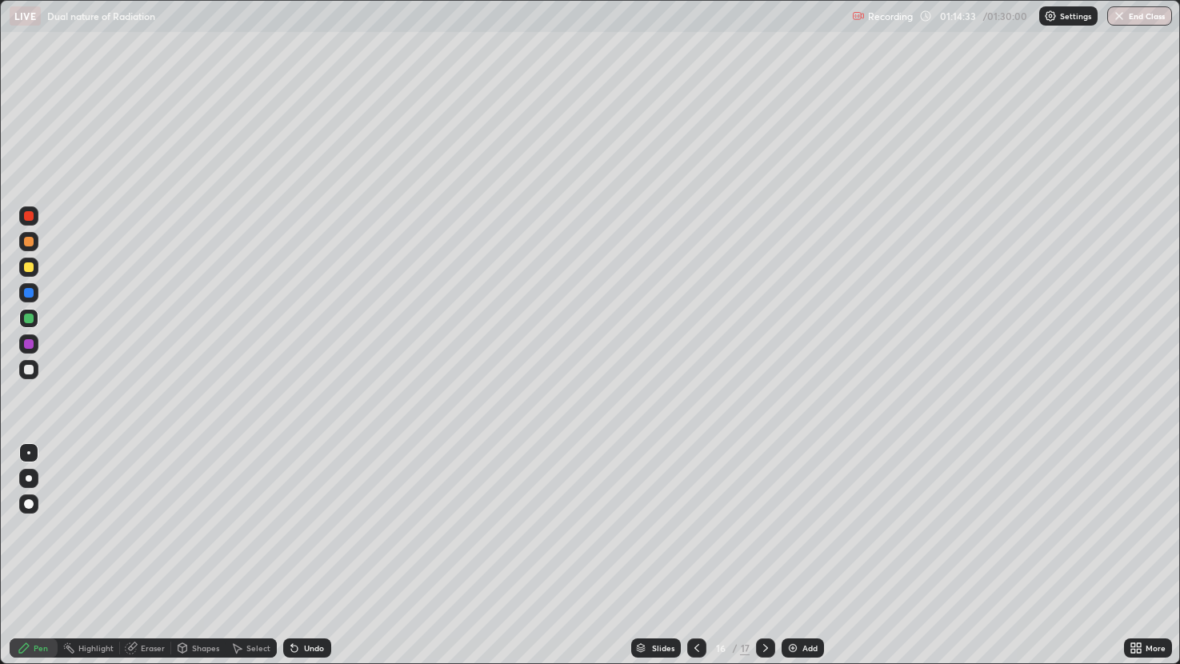
click at [761, 555] on div at bounding box center [765, 648] width 19 height 19
click at [692, 555] on div at bounding box center [696, 648] width 19 height 19
click at [788, 555] on img at bounding box center [793, 648] width 13 height 13
click at [695, 555] on icon at bounding box center [697, 648] width 13 height 13
click at [766, 555] on icon at bounding box center [765, 648] width 5 height 8
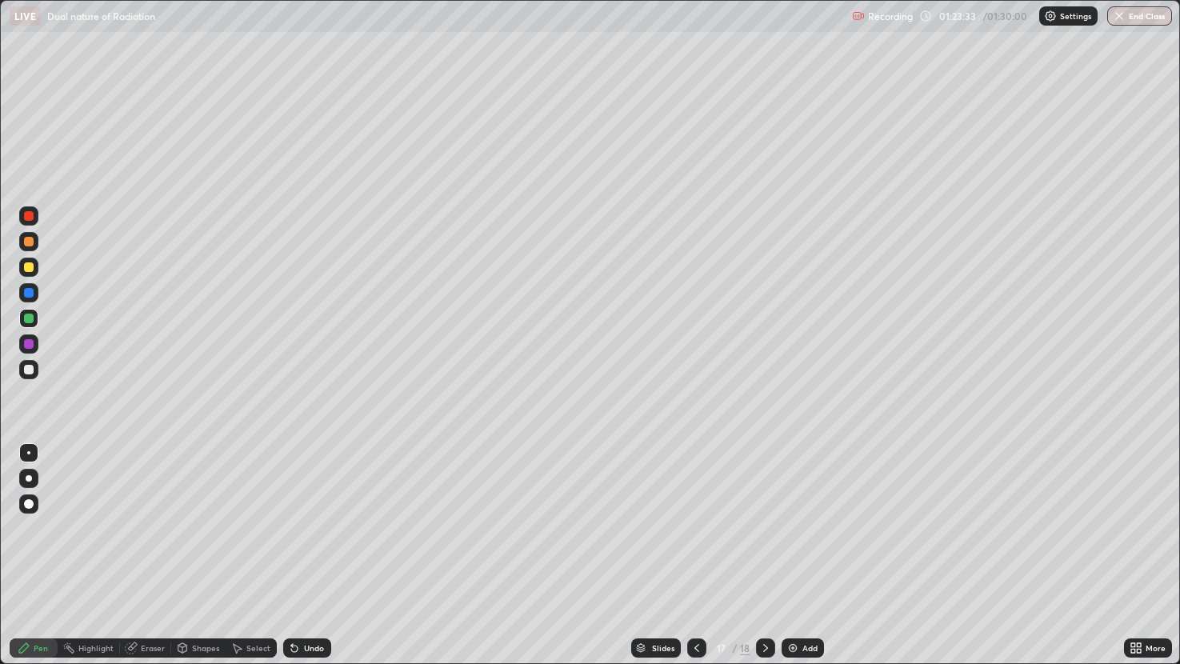
click at [1128, 17] on button "End Class" at bounding box center [1139, 15] width 65 height 19
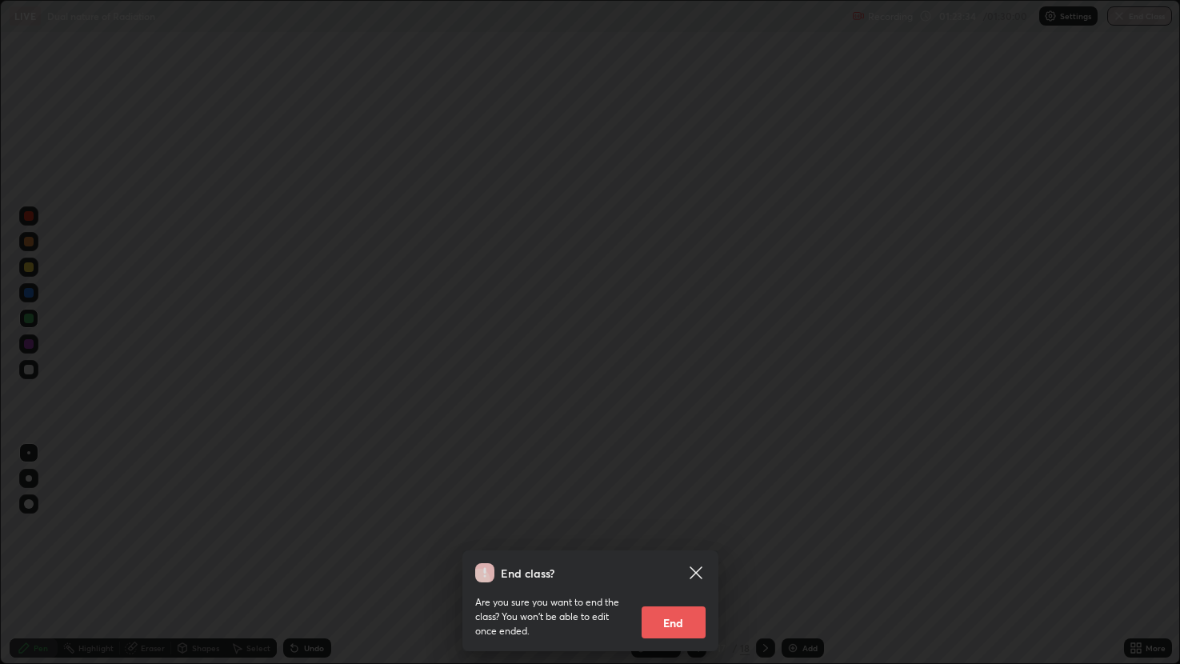
click at [679, 555] on button "End" at bounding box center [674, 623] width 64 height 32
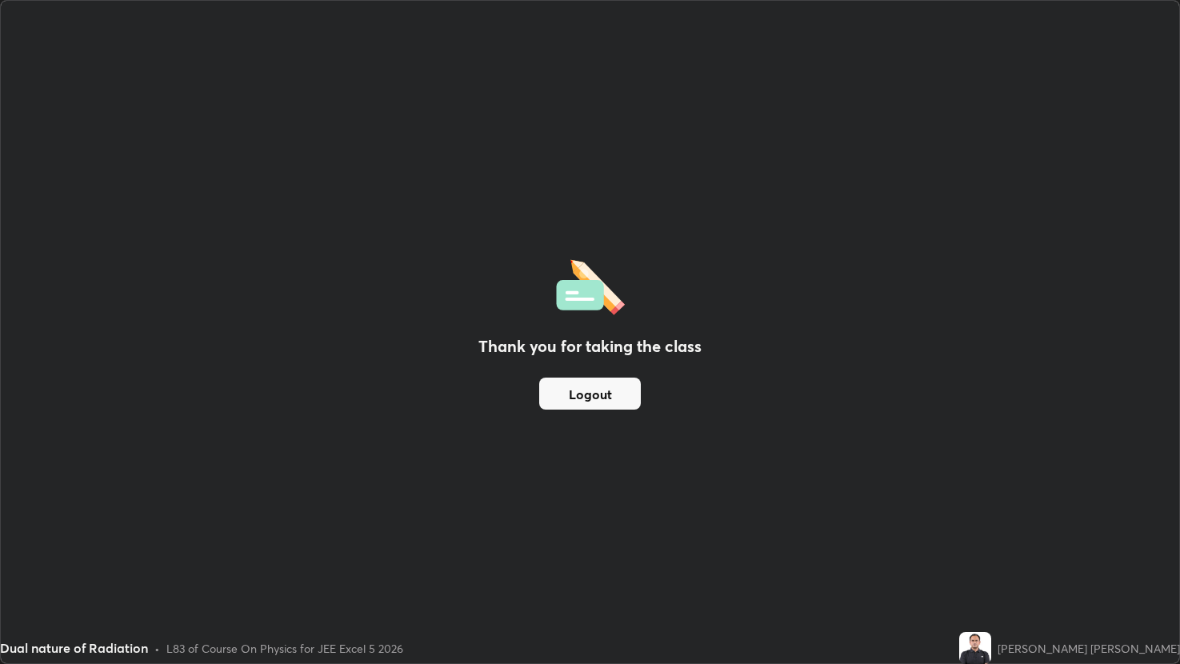
click at [617, 378] on button "Logout" at bounding box center [590, 394] width 102 height 32
click at [632, 390] on button "Logout" at bounding box center [590, 394] width 102 height 32
